Goal: Information Seeking & Learning: Learn about a topic

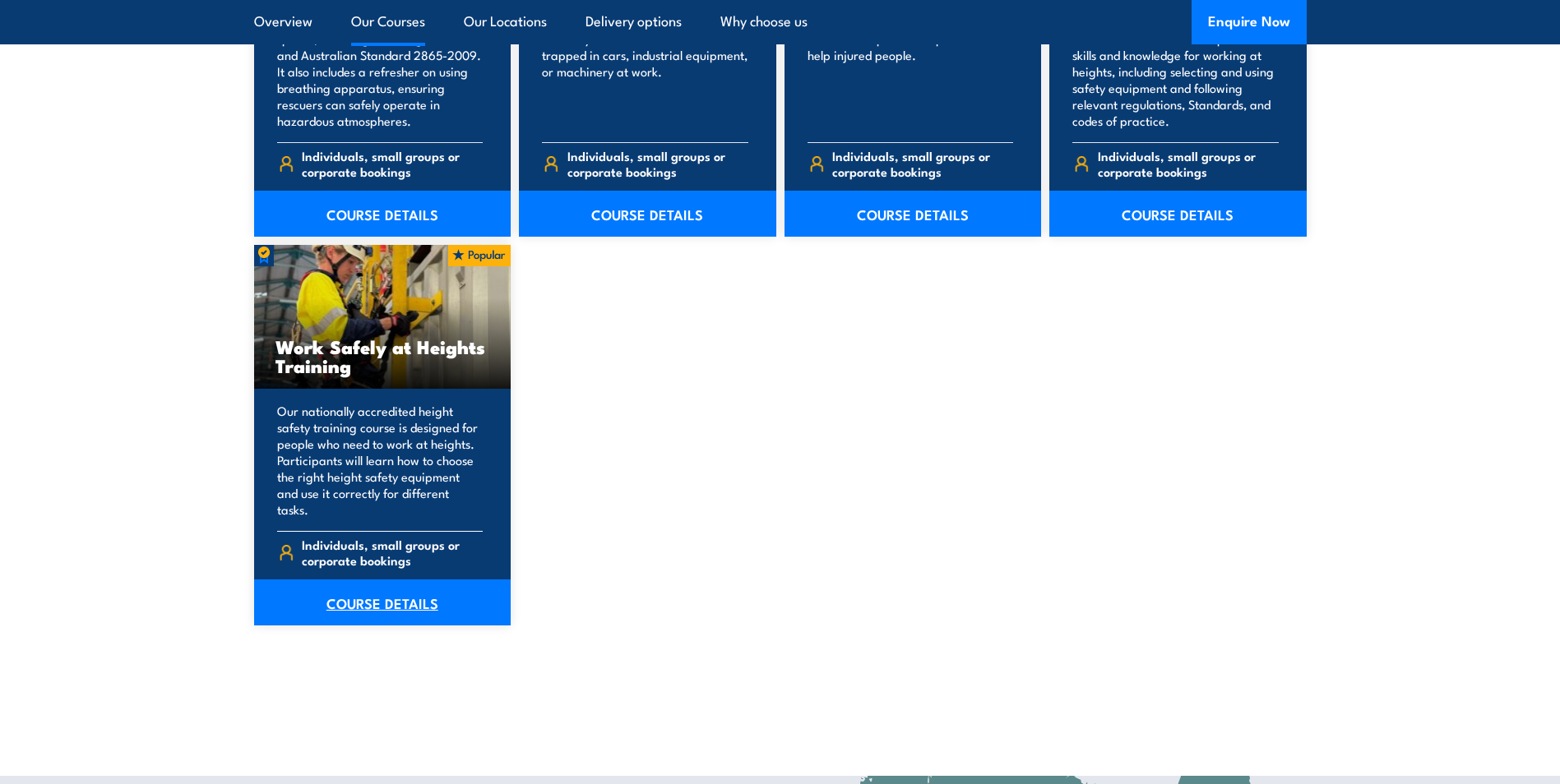
scroll to position [2055, 0]
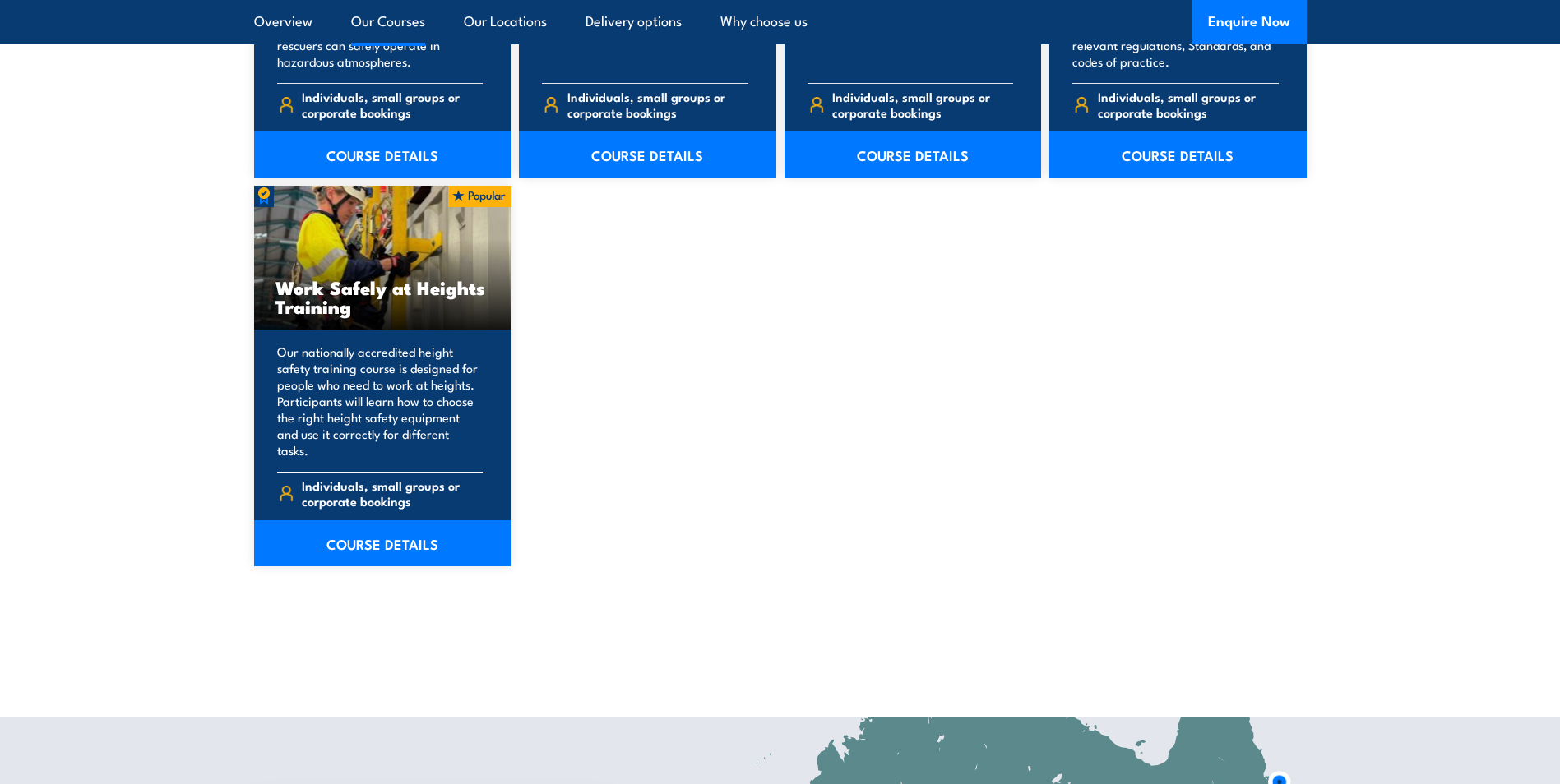
click at [363, 528] on link "COURSE DETAILS" at bounding box center [383, 543] width 257 height 46
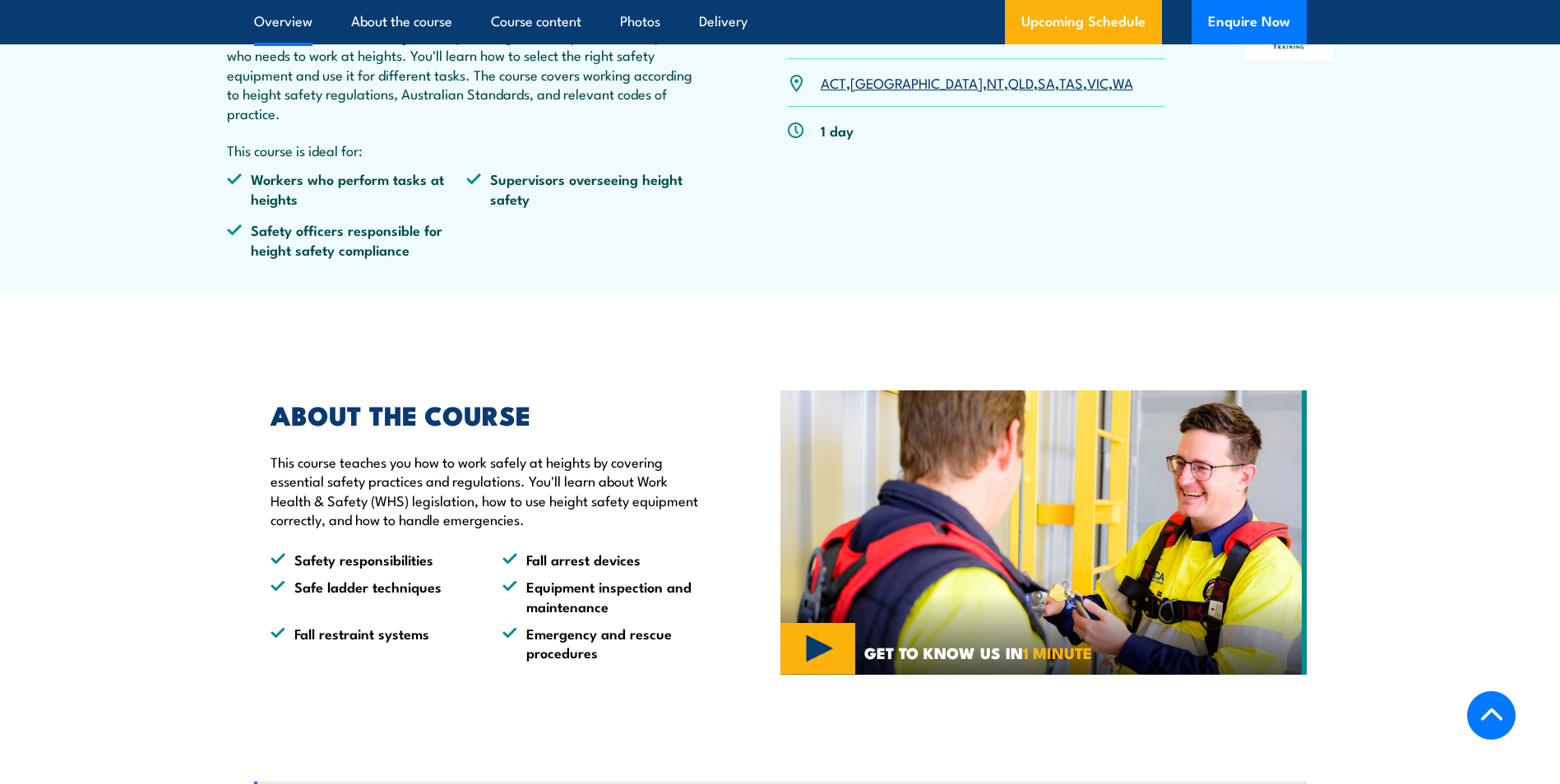
scroll to position [822, 0]
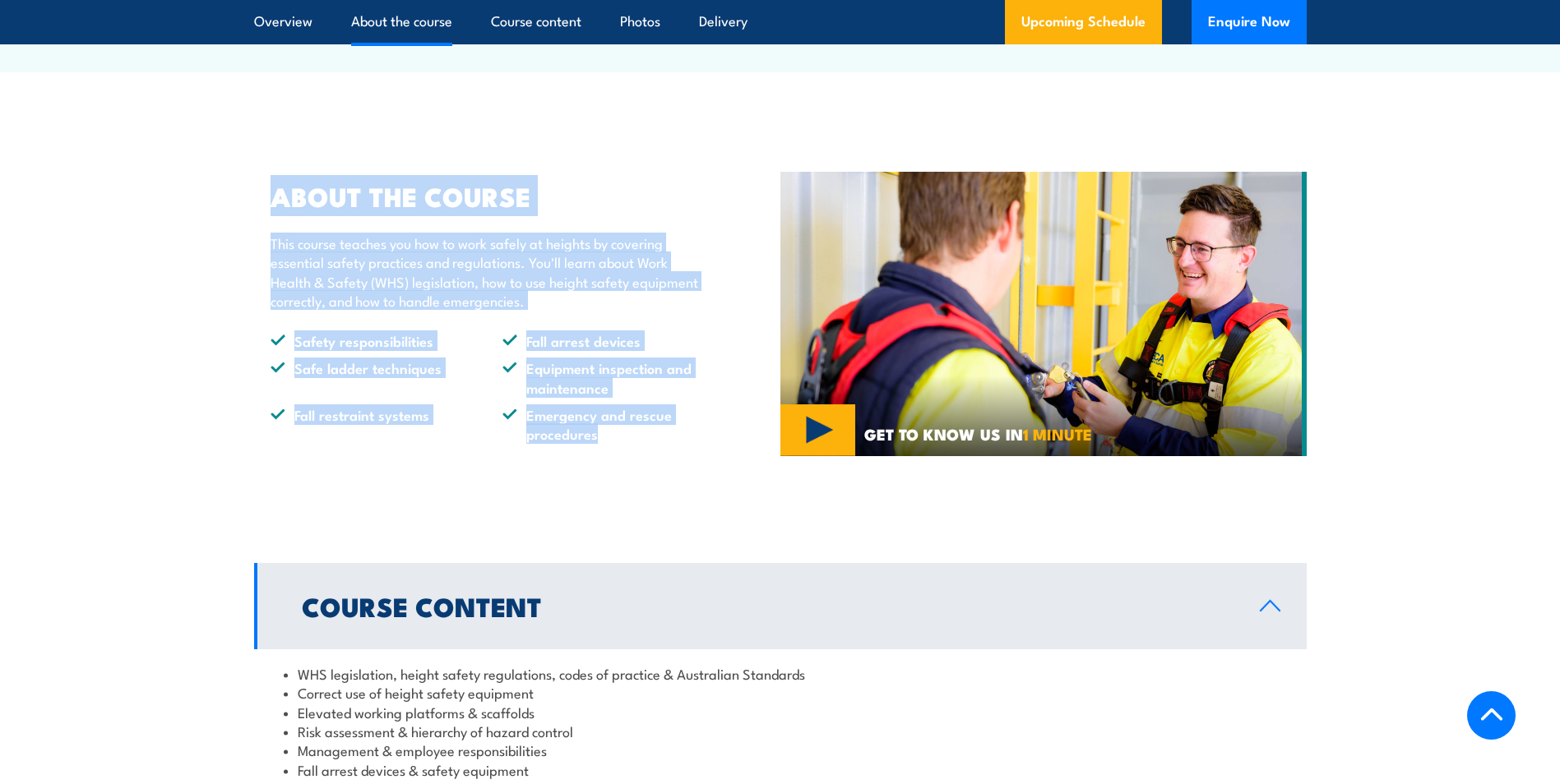
drag, startPoint x: 605, startPoint y: 440, endPoint x: 240, endPoint y: 196, distance: 439.0
click at [240, 196] on section "ABOUT THE COURSE This course teaches you how to work safely at heights by cover…" at bounding box center [780, 314] width 1560 height 342
drag, startPoint x: 240, startPoint y: 196, endPoint x: 145, endPoint y: 294, distance: 136.5
click at [145, 292] on section "ABOUT THE COURSE This course teaches you how to work safely at heights by cover…" at bounding box center [780, 314] width 1560 height 342
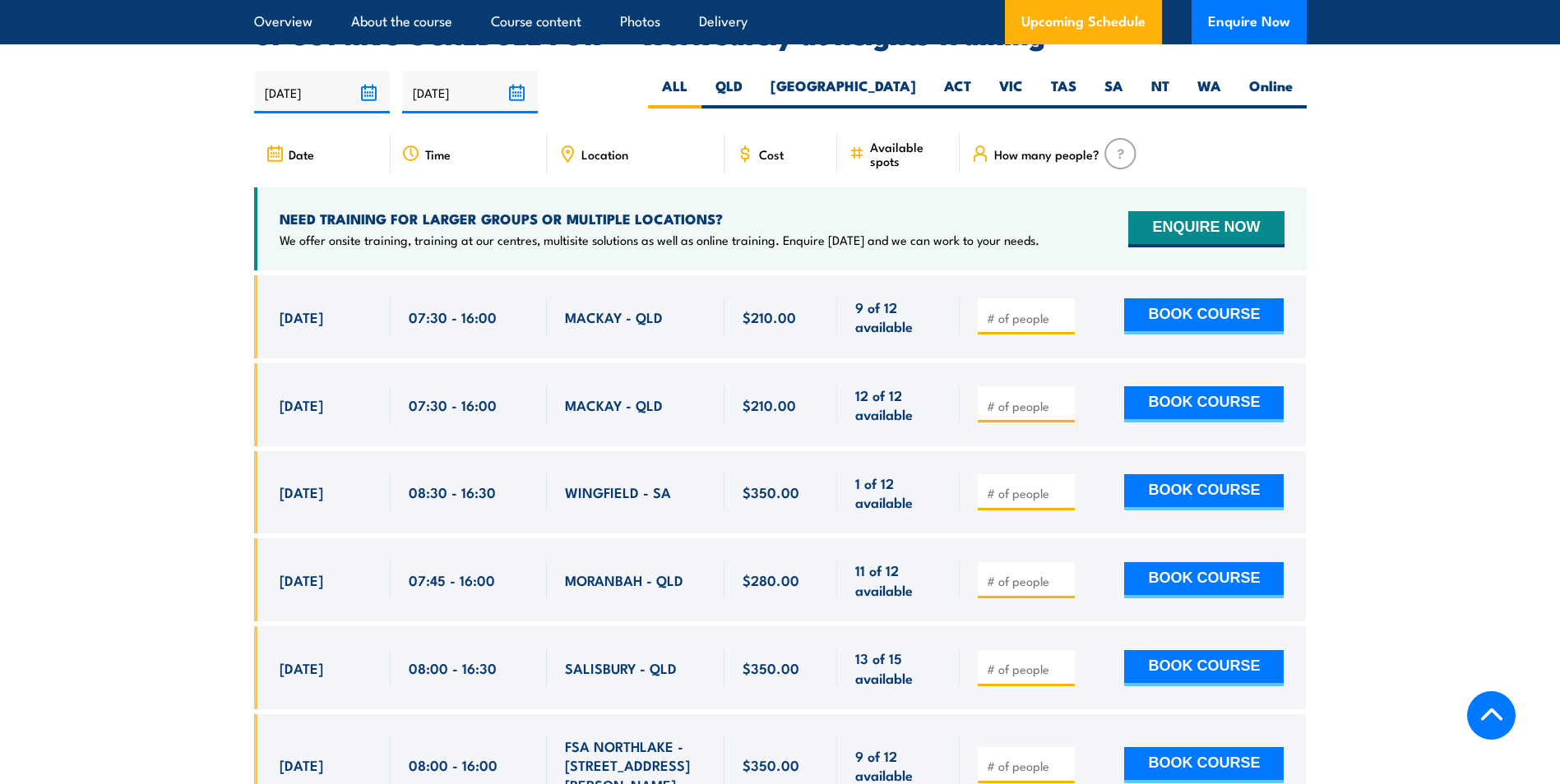
scroll to position [2630, 0]
